Goal: Task Accomplishment & Management: Use online tool/utility

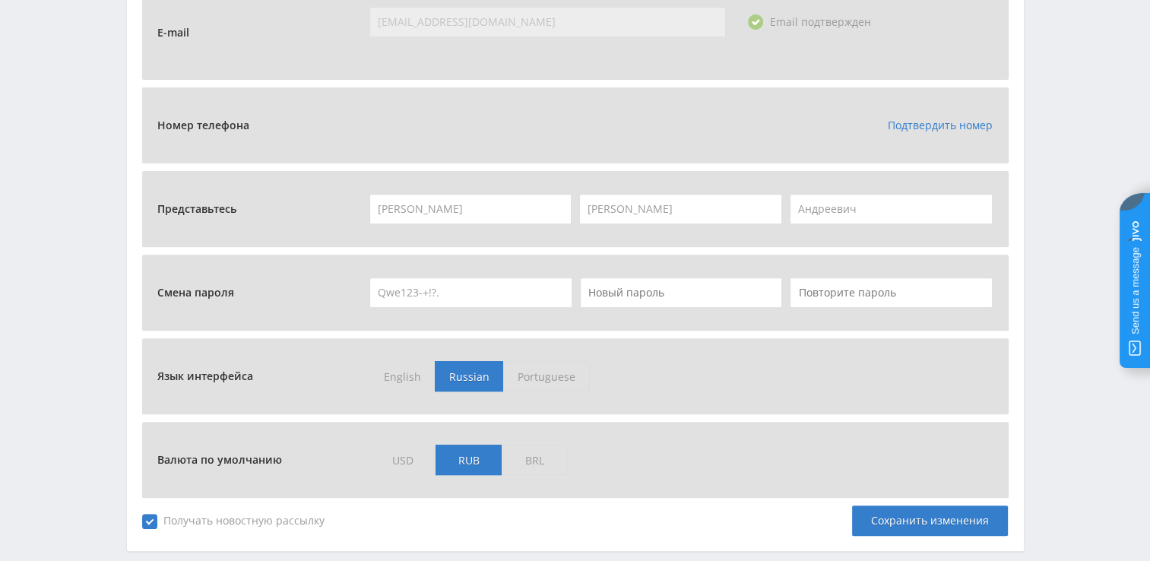
scroll to position [468, 0]
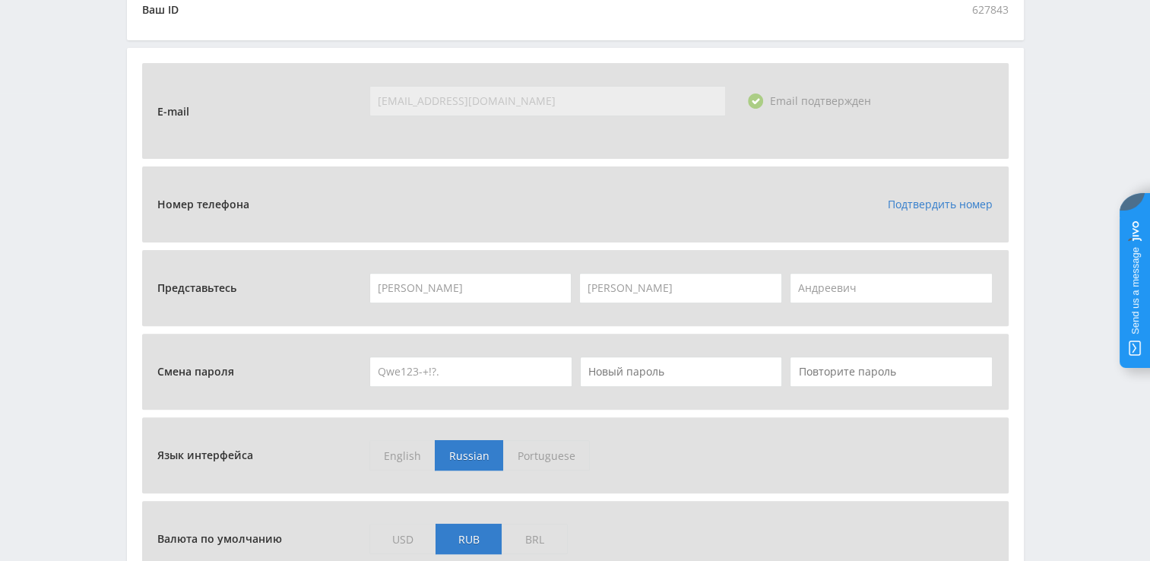
drag, startPoint x: 454, startPoint y: 372, endPoint x: 277, endPoint y: 371, distance: 177.8
click at [277, 372] on div "Смена пароля Qwe123-+!?." at bounding box center [575, 371] width 836 height 30
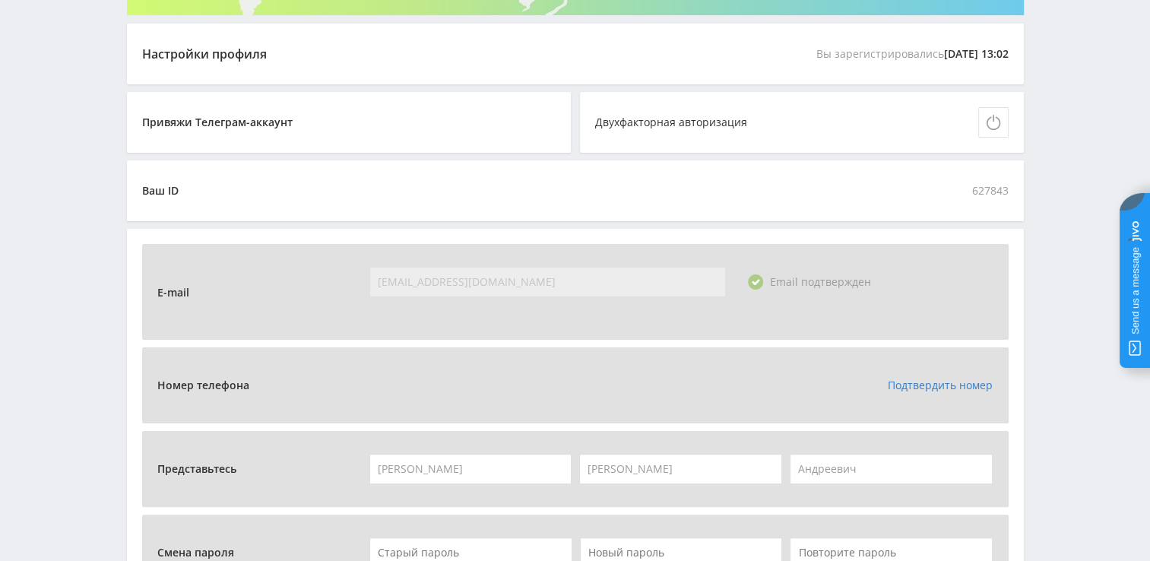
scroll to position [304, 0]
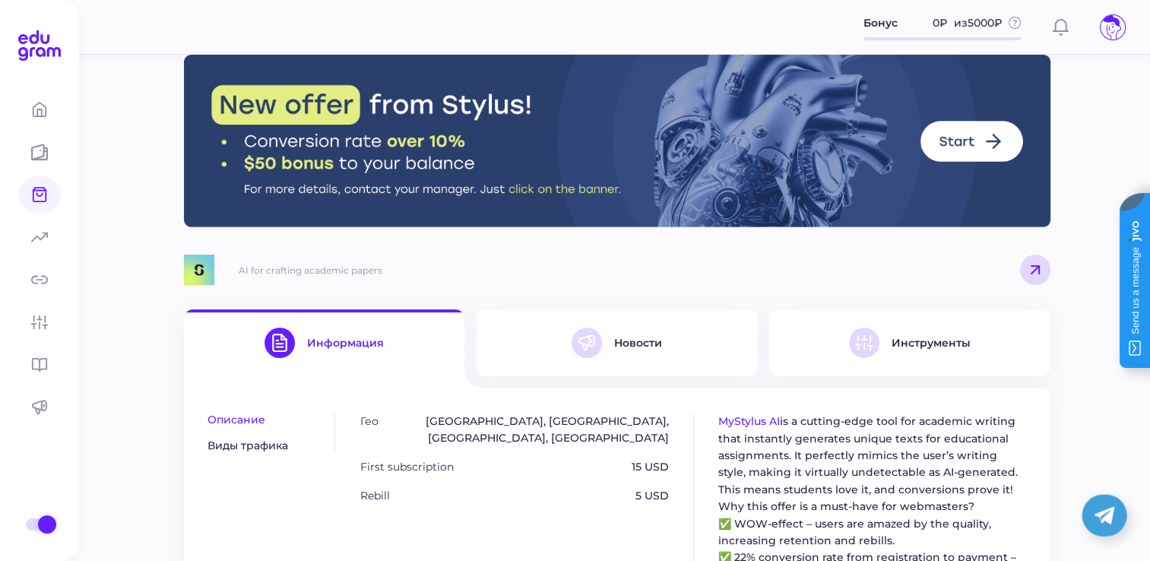
click at [1110, 19] on icon at bounding box center [1111, 27] width 18 height 24
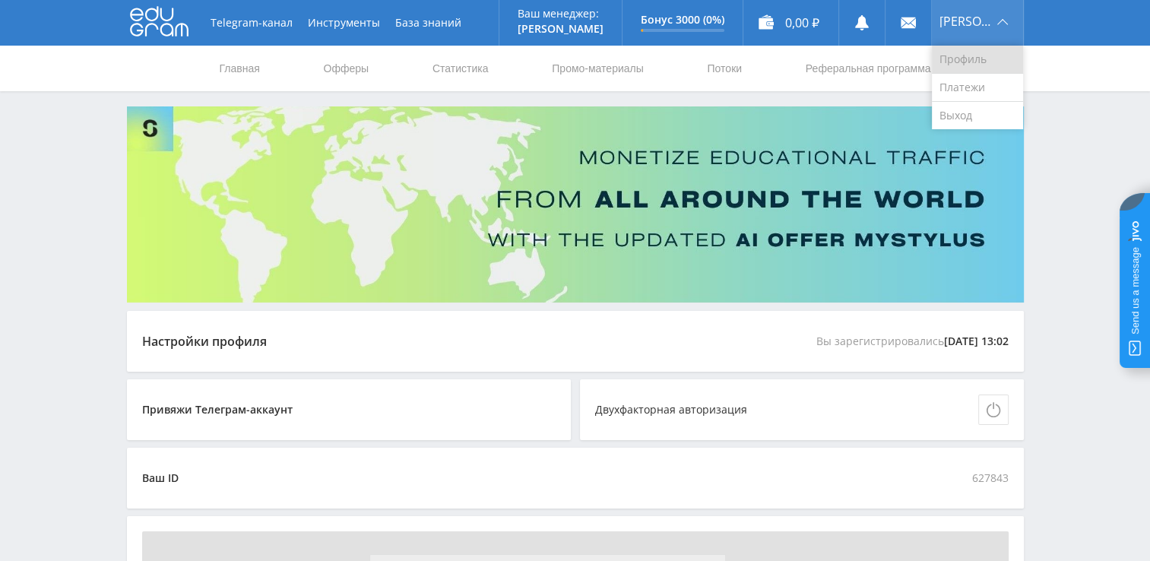
click at [971, 61] on link "Профиль" at bounding box center [977, 60] width 91 height 28
click at [988, 18] on span "Максим" at bounding box center [965, 21] width 53 height 12
click at [960, 21] on span "[PERSON_NAME]" at bounding box center [965, 21] width 53 height 12
click at [962, 62] on link "Профиль" at bounding box center [977, 60] width 91 height 28
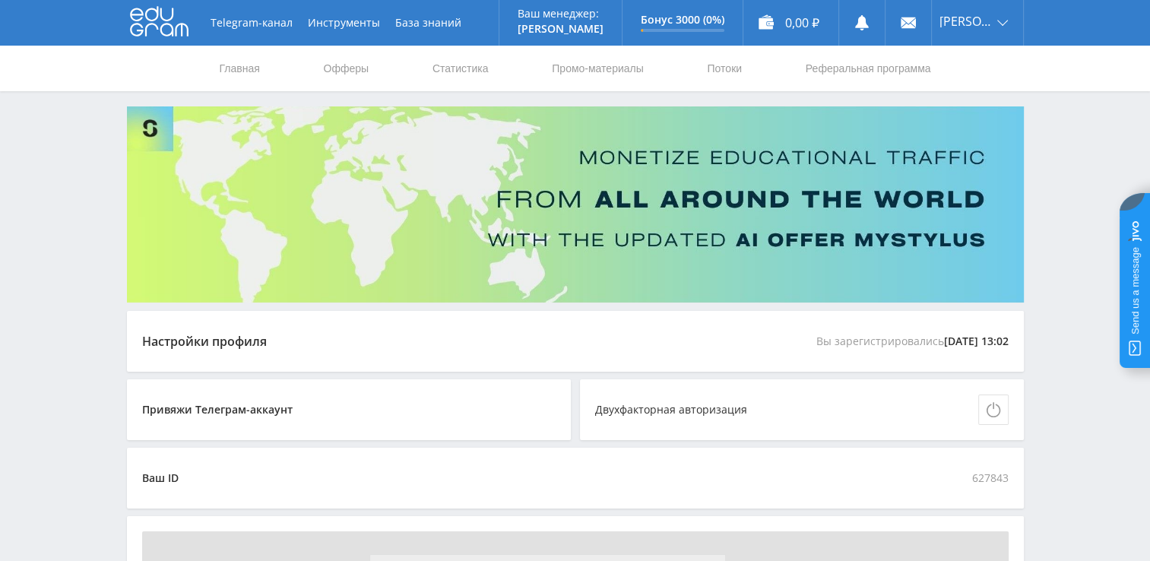
click at [263, 62] on nav "Главная Офферы Статистика Промо-материалы Потоки Реферальная программа" at bounding box center [575, 69] width 714 height 46
click at [227, 71] on link "Главная" at bounding box center [239, 69] width 43 height 46
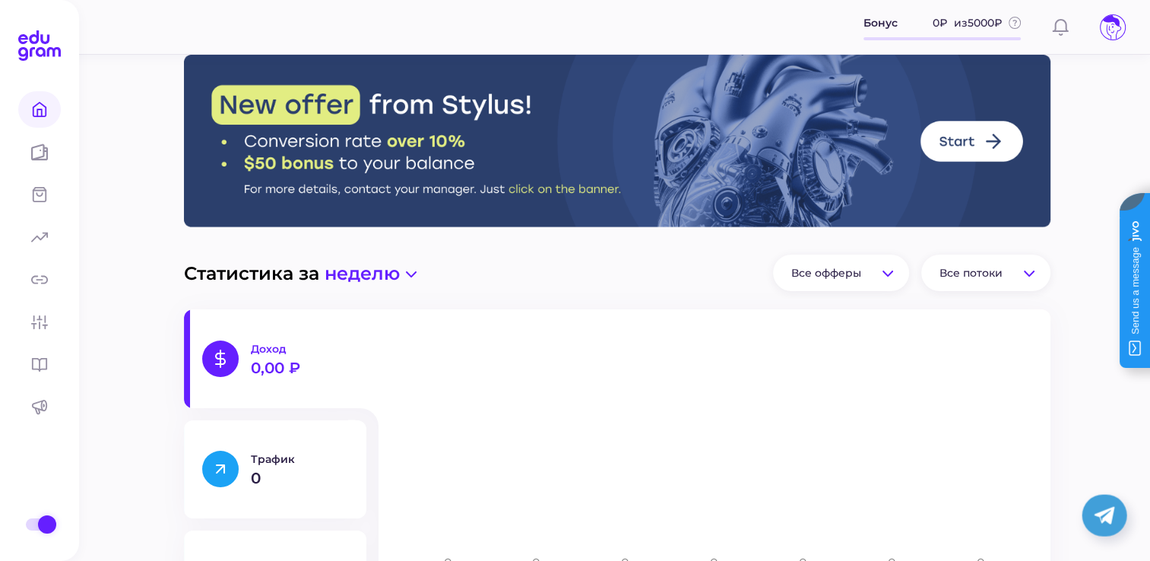
click at [1106, 26] on icon at bounding box center [1112, 27] width 24 height 24
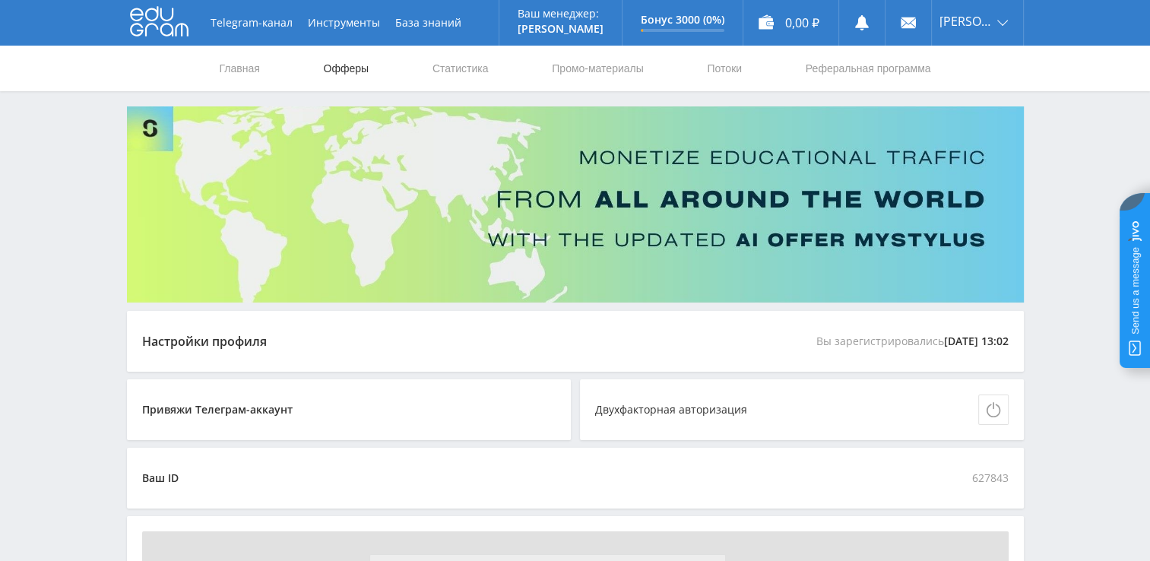
click at [345, 68] on link "Офферы" at bounding box center [346, 69] width 49 height 46
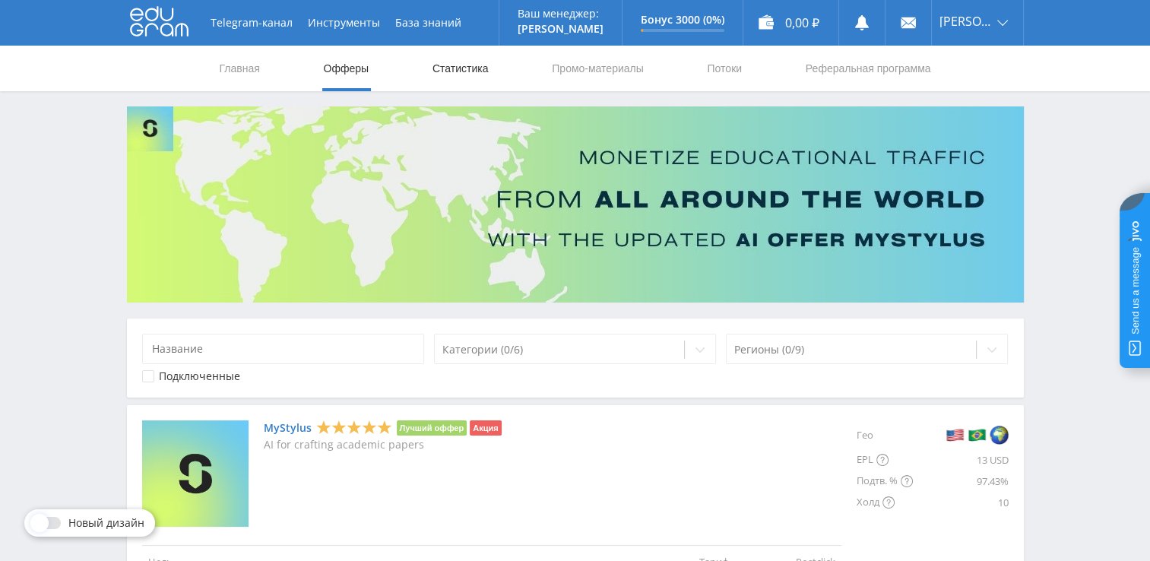
click at [468, 69] on link "Статистика" at bounding box center [460, 69] width 59 height 46
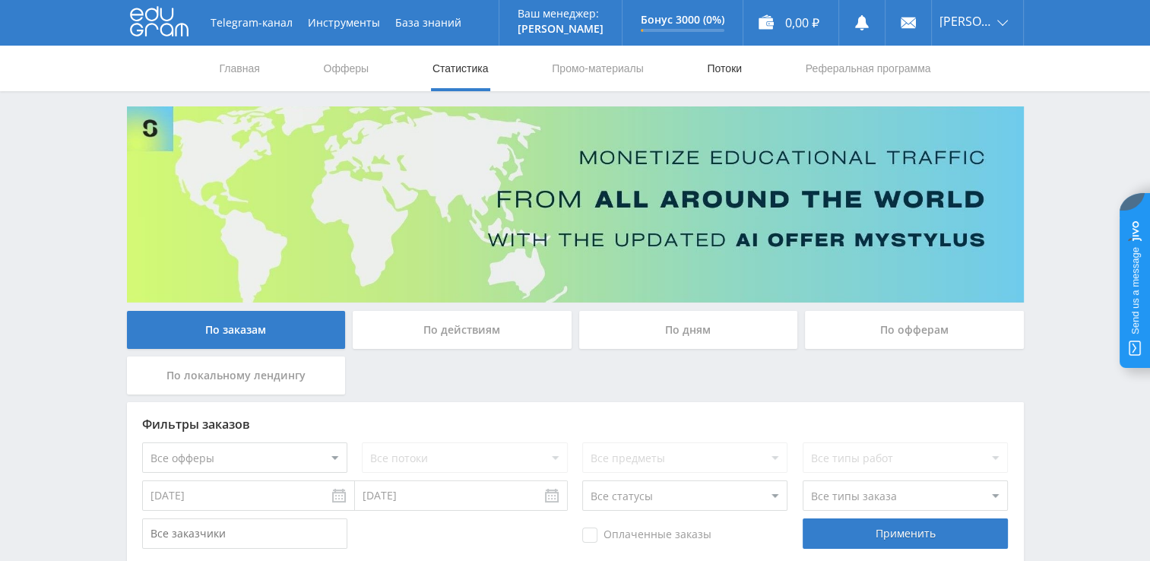
click at [732, 66] on link "Потоки" at bounding box center [724, 69] width 38 height 46
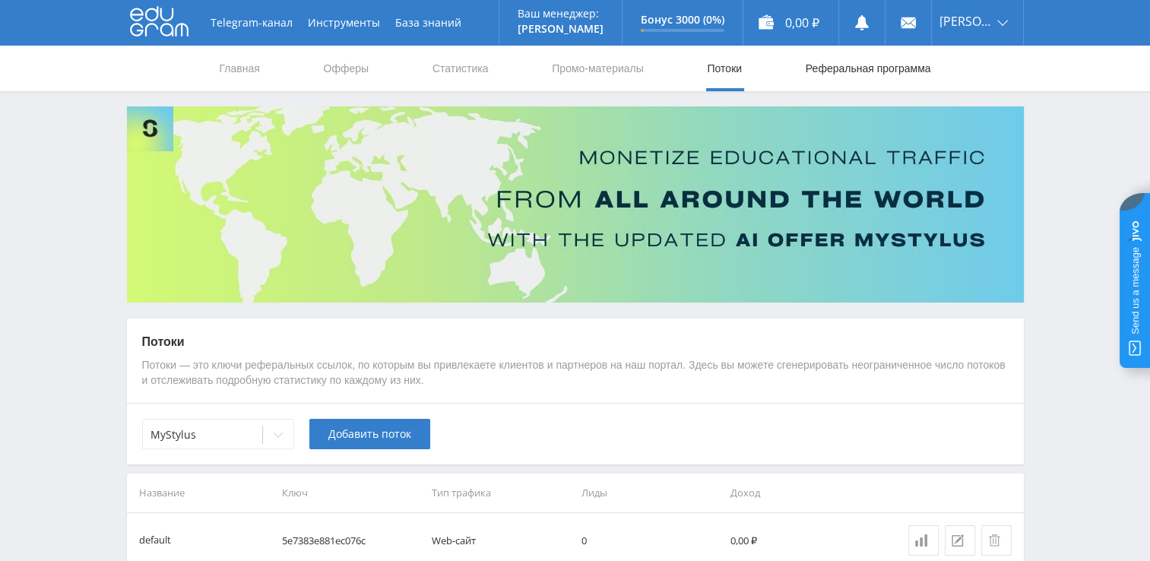
click at [842, 73] on link "Реферальная программа" at bounding box center [868, 69] width 128 height 46
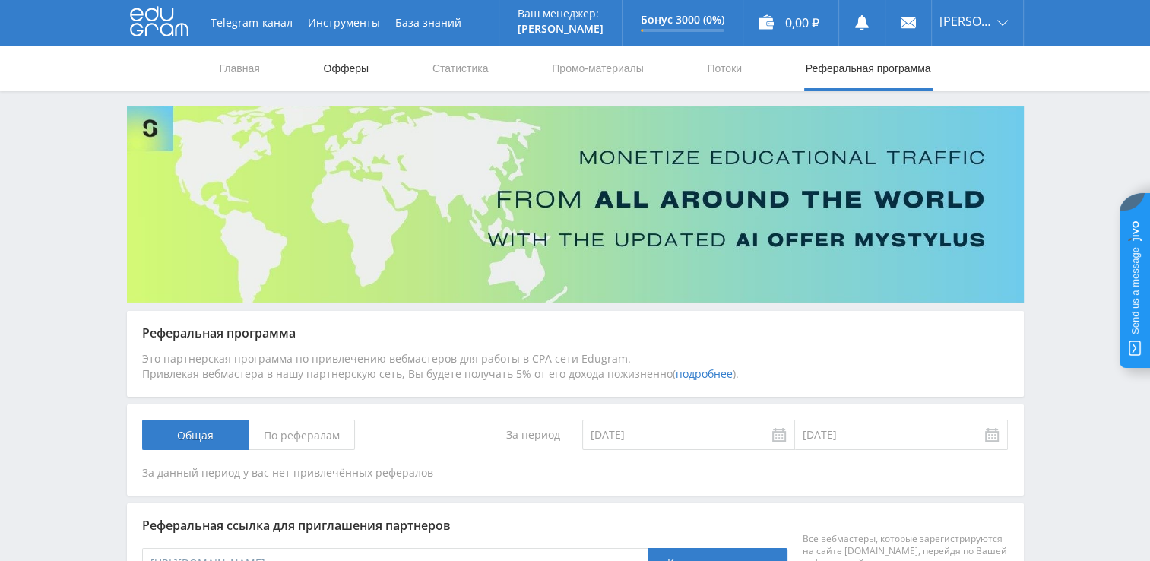
click at [356, 69] on link "Офферы" at bounding box center [346, 69] width 49 height 46
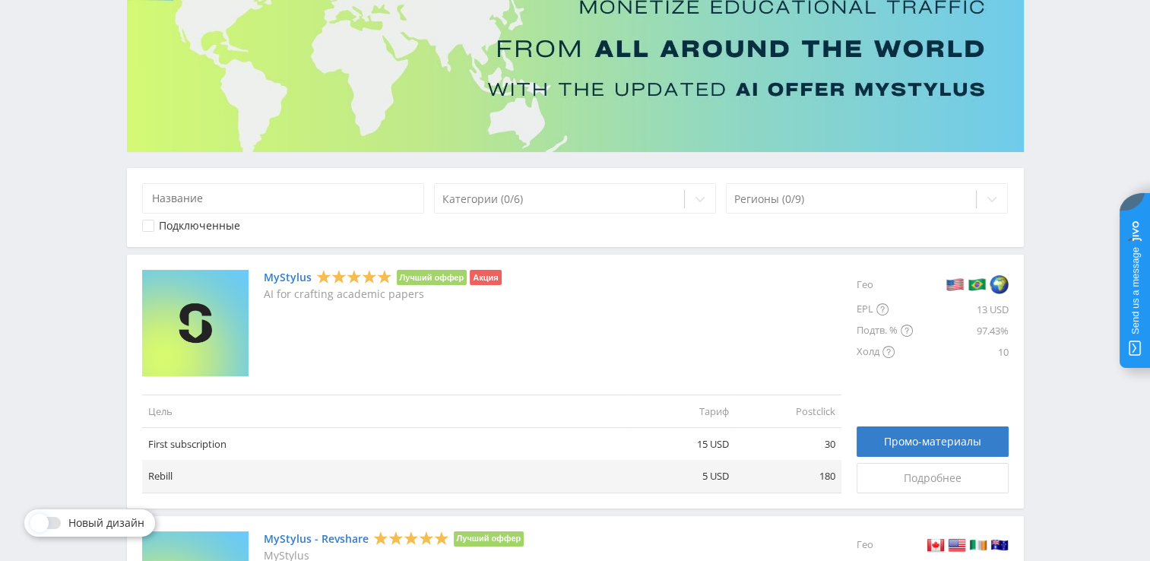
scroll to position [152, 0]
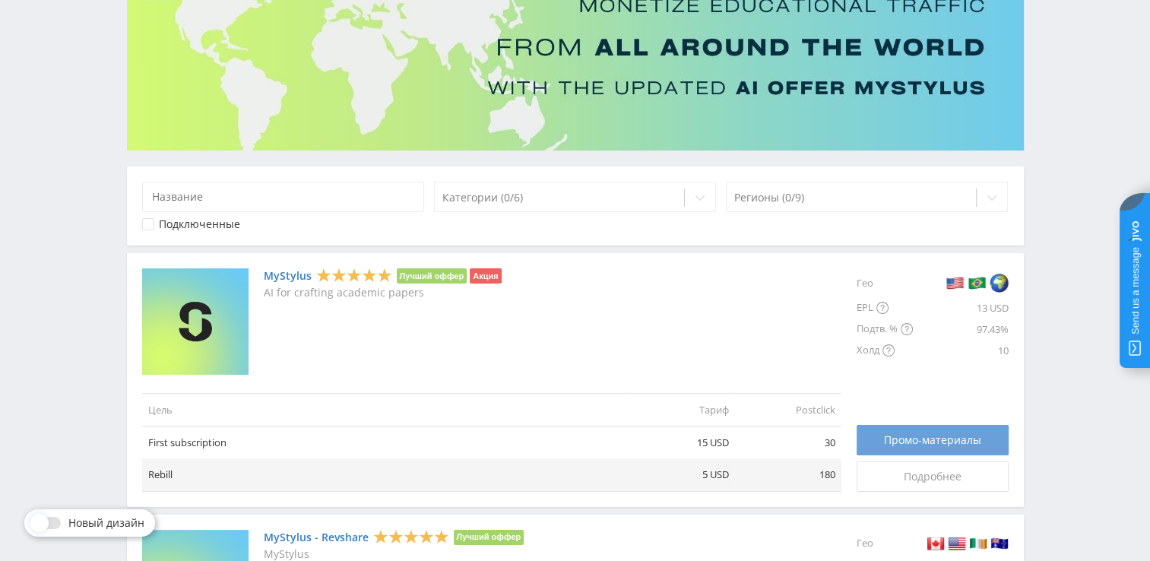
click at [909, 427] on link "Промо-материалы" at bounding box center [932, 440] width 152 height 30
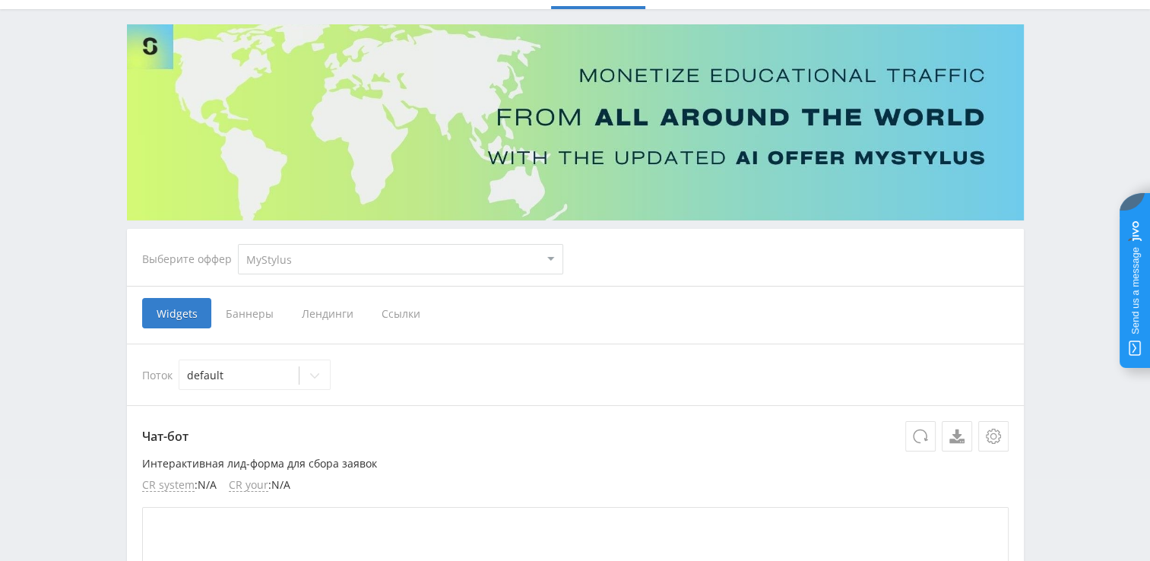
scroll to position [76, 0]
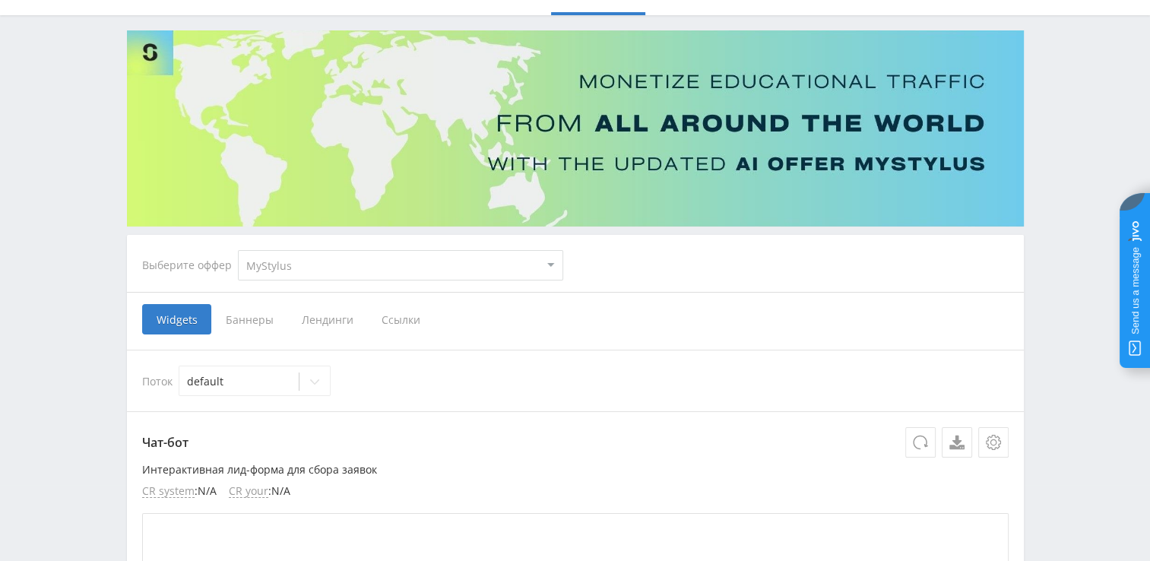
click at [394, 319] on span "Ссылки" at bounding box center [401, 319] width 68 height 30
click at [0, 0] on input "Ссылки" at bounding box center [0, 0] width 0 height 0
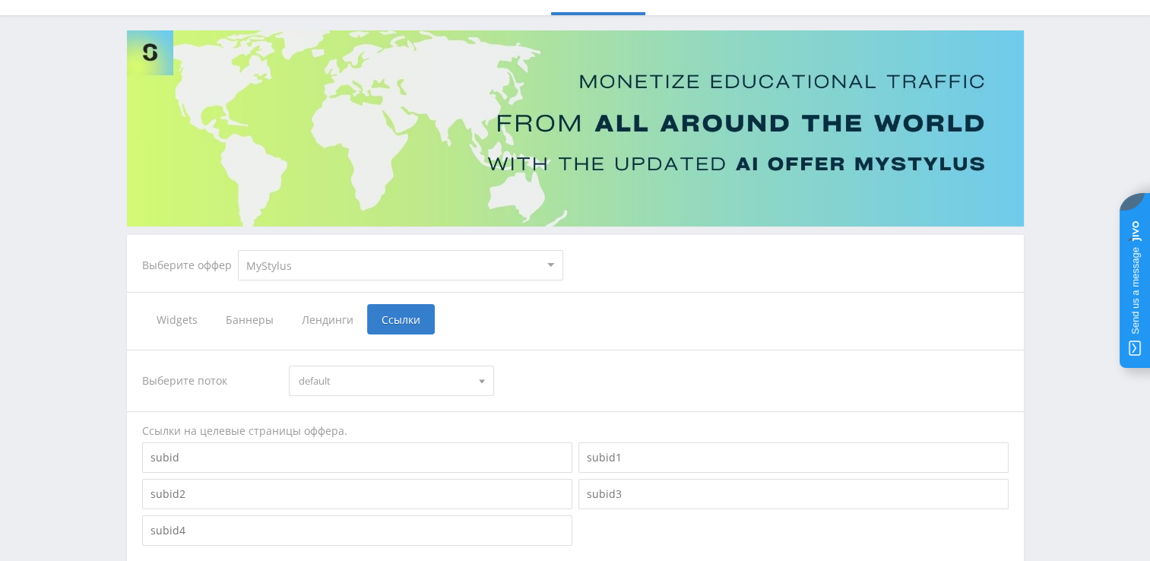
scroll to position [304, 0]
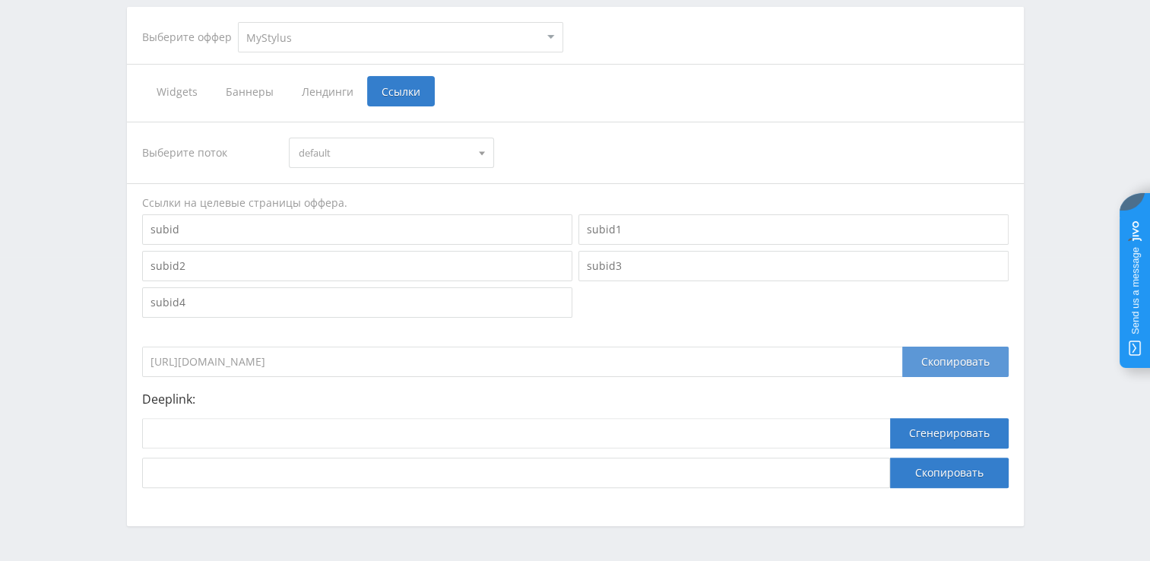
click at [930, 354] on div "Скопировать" at bounding box center [955, 361] width 106 height 30
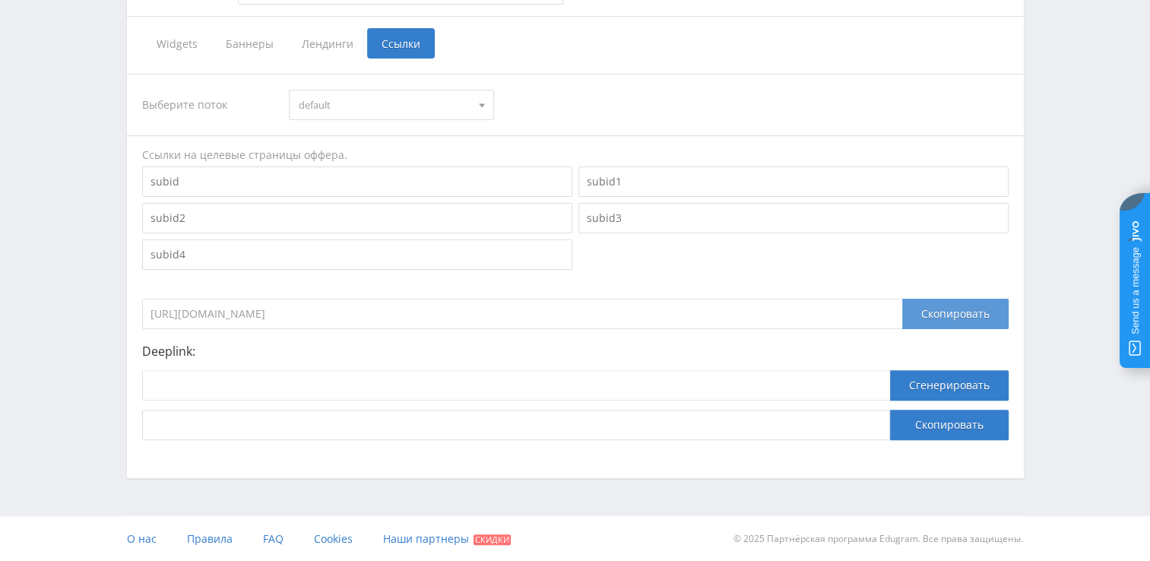
click at [944, 315] on div "Скопировать" at bounding box center [955, 314] width 106 height 30
